Goal: Transaction & Acquisition: Book appointment/travel/reservation

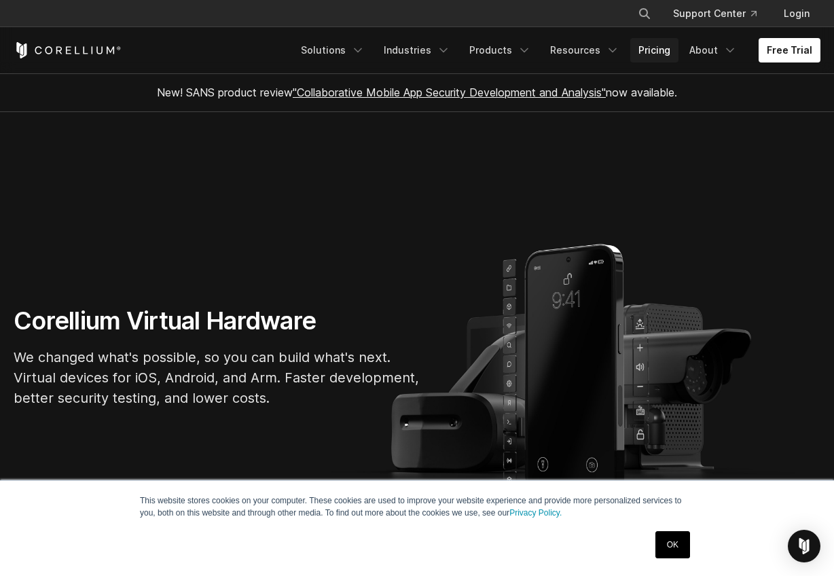
drag, startPoint x: 0, startPoint y: 0, endPoint x: 634, endPoint y: 47, distance: 636.2
click at [634, 47] on link "Pricing" at bounding box center [654, 50] width 48 height 24
drag, startPoint x: 634, startPoint y: 47, endPoint x: 643, endPoint y: 47, distance: 8.8
click at [643, 47] on link "Pricing" at bounding box center [654, 50] width 48 height 24
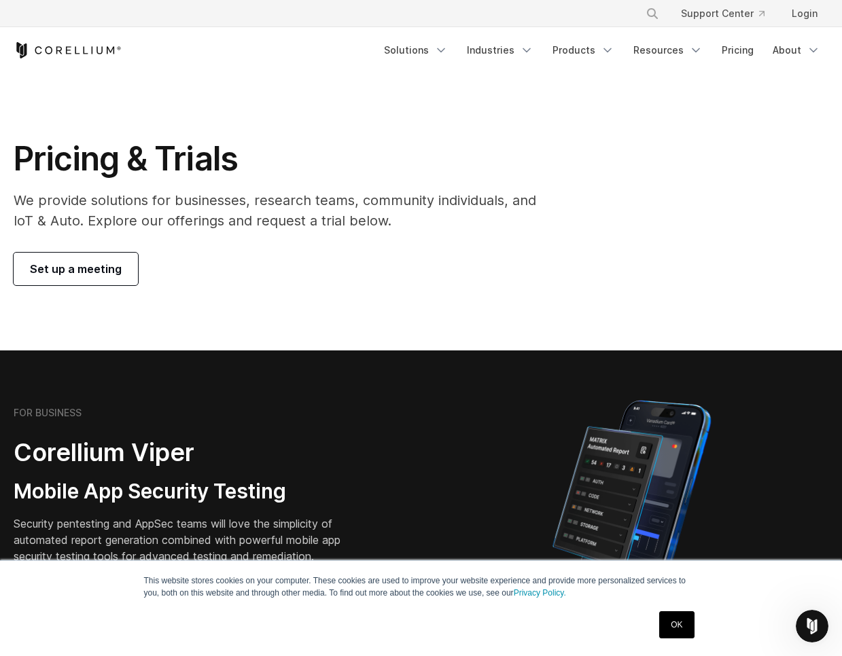
click at [86, 285] on section "Pricing & Trials We provide solutions for businesses, research teams, community…" at bounding box center [421, 211] width 842 height 277
click at [87, 274] on span "Set up a meeting" at bounding box center [76, 269] width 92 height 16
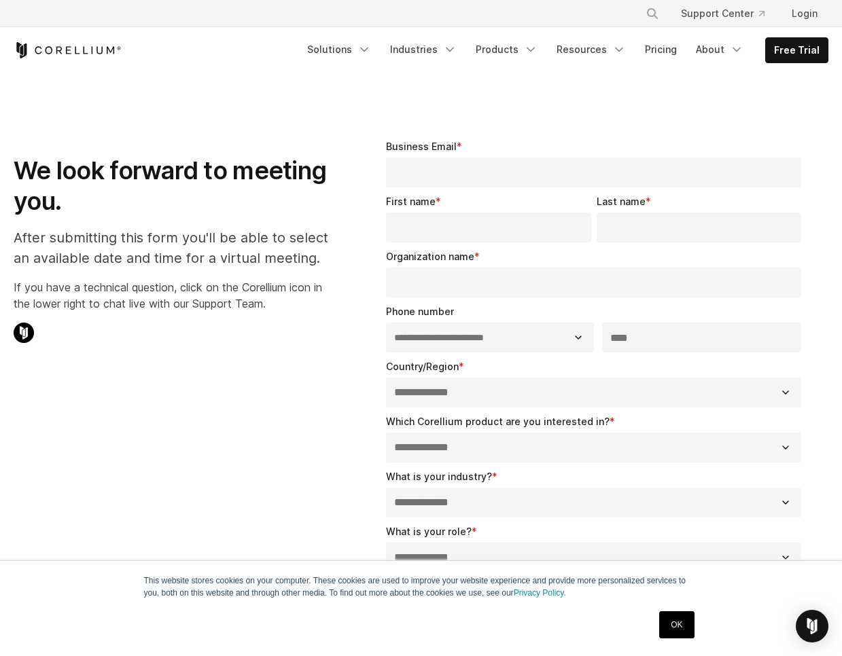
select select "**"
